Goal: Browse casually: Explore the website without a specific task or goal

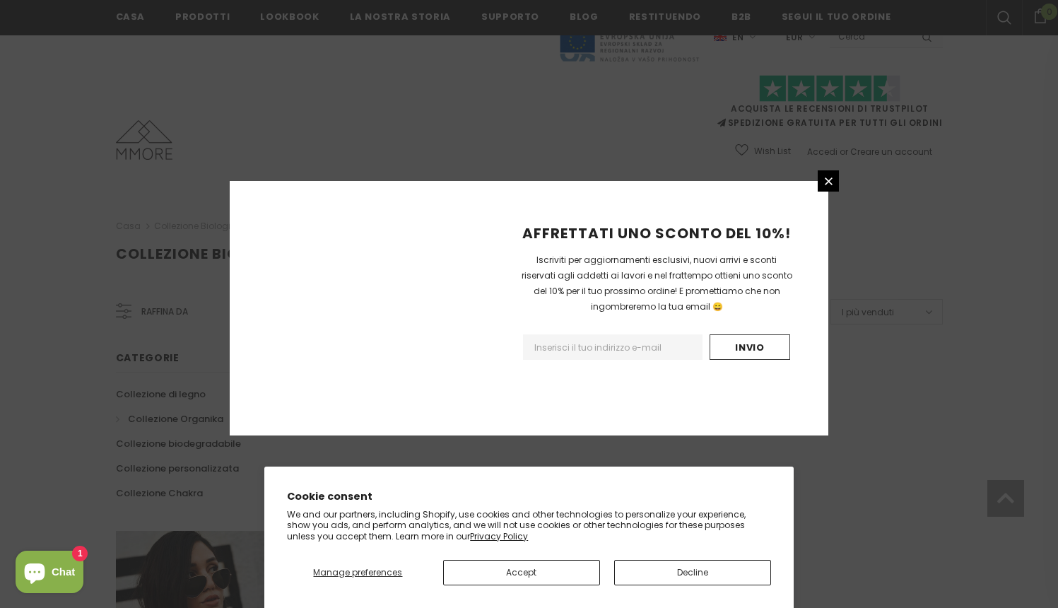
scroll to position [841, 0]
